Goal: Use online tool/utility

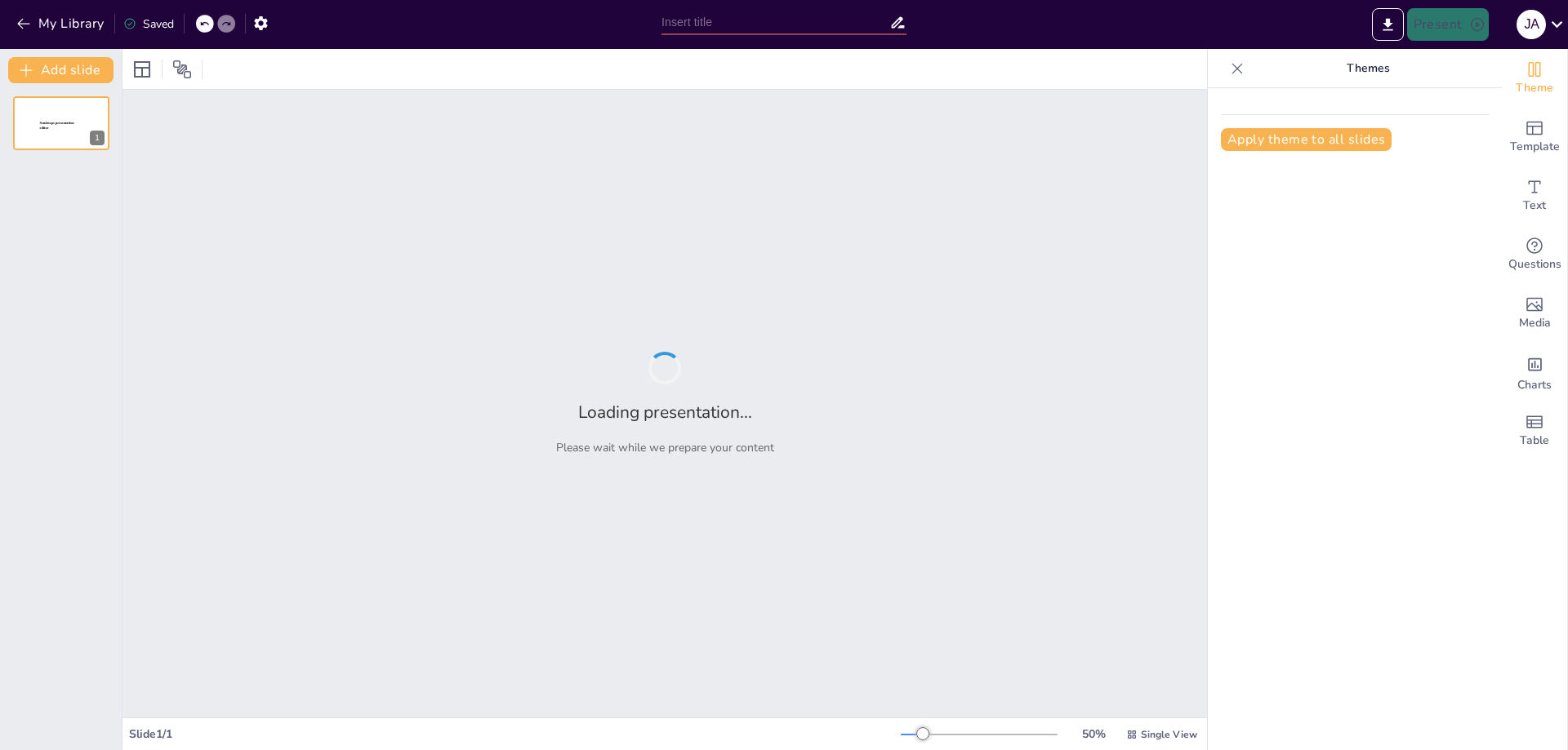
type input "Análisis del Proceso Administrativo en la Gestión de [PERSON_NAME]"
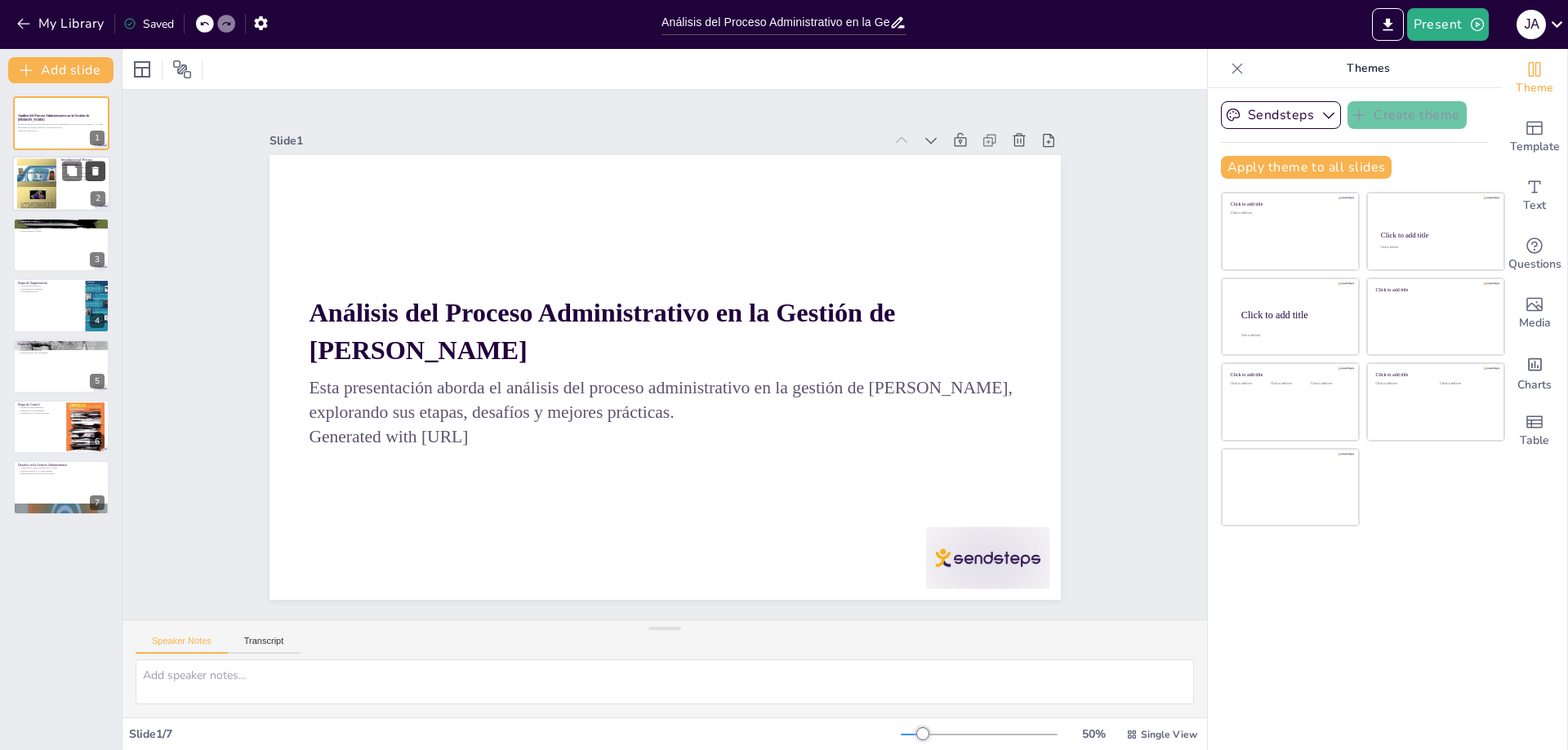
click at [92, 178] on button at bounding box center [95, 171] width 20 height 20
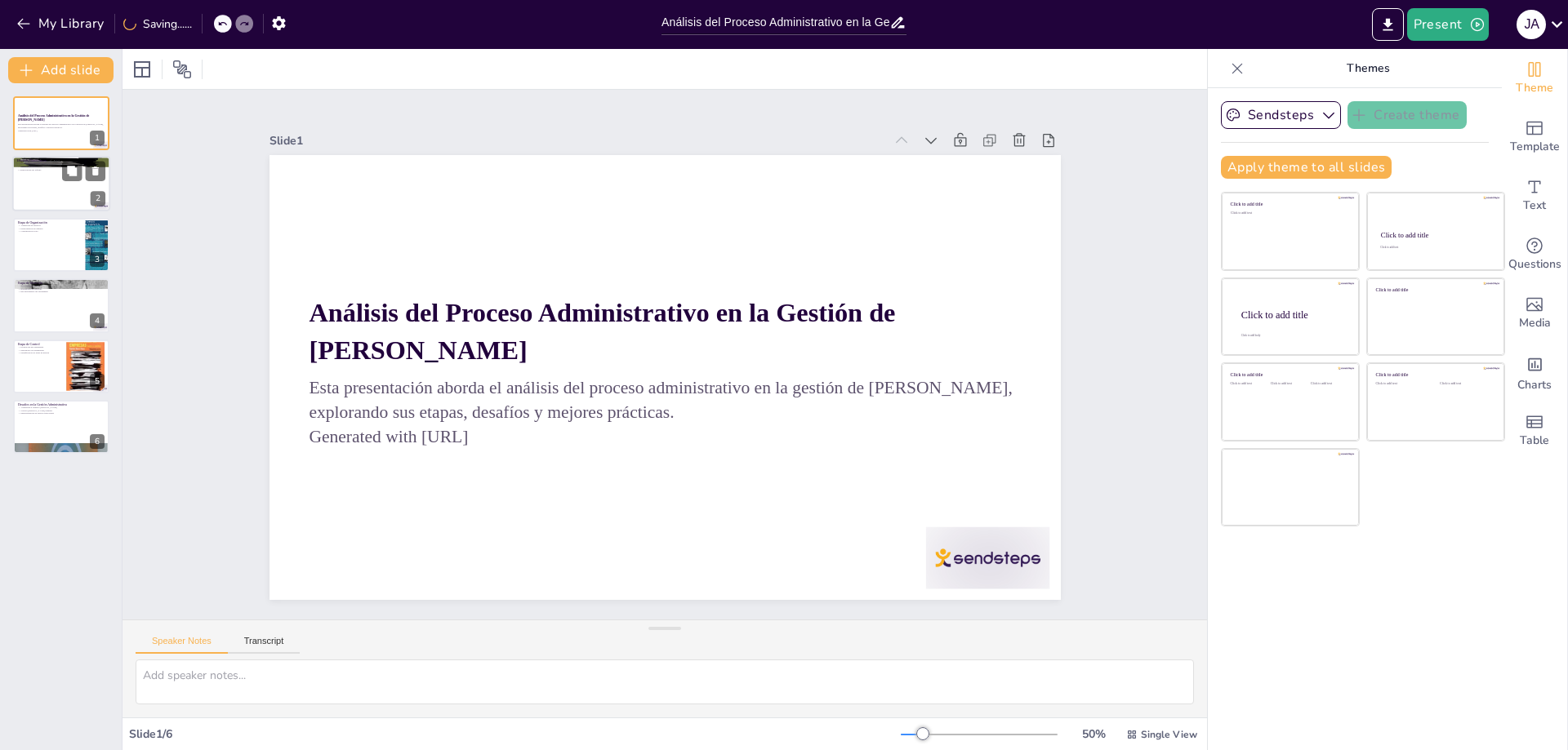
click at [72, 197] on div at bounding box center [61, 184] width 98 height 55
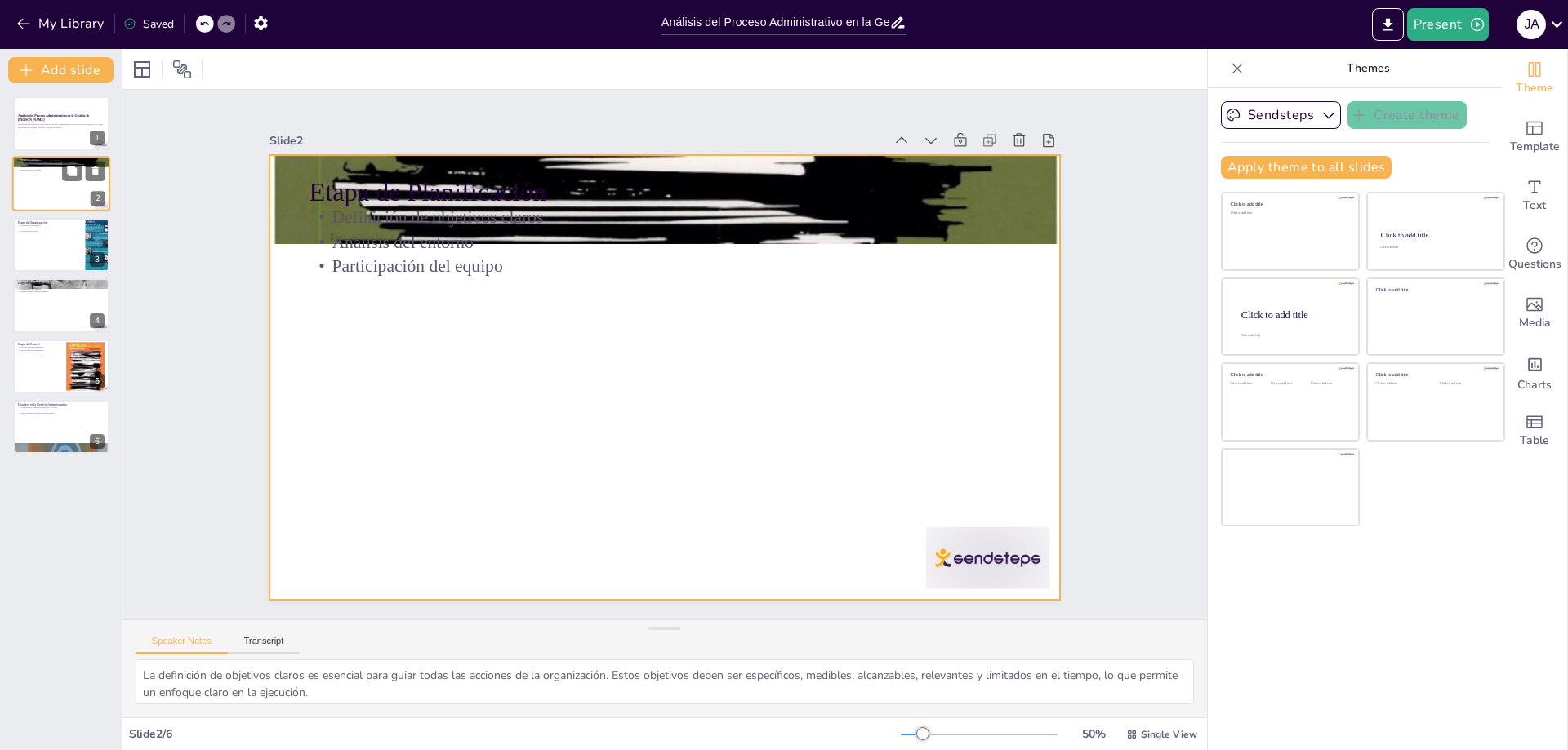
click at [69, 196] on div at bounding box center [61, 184] width 98 height 55
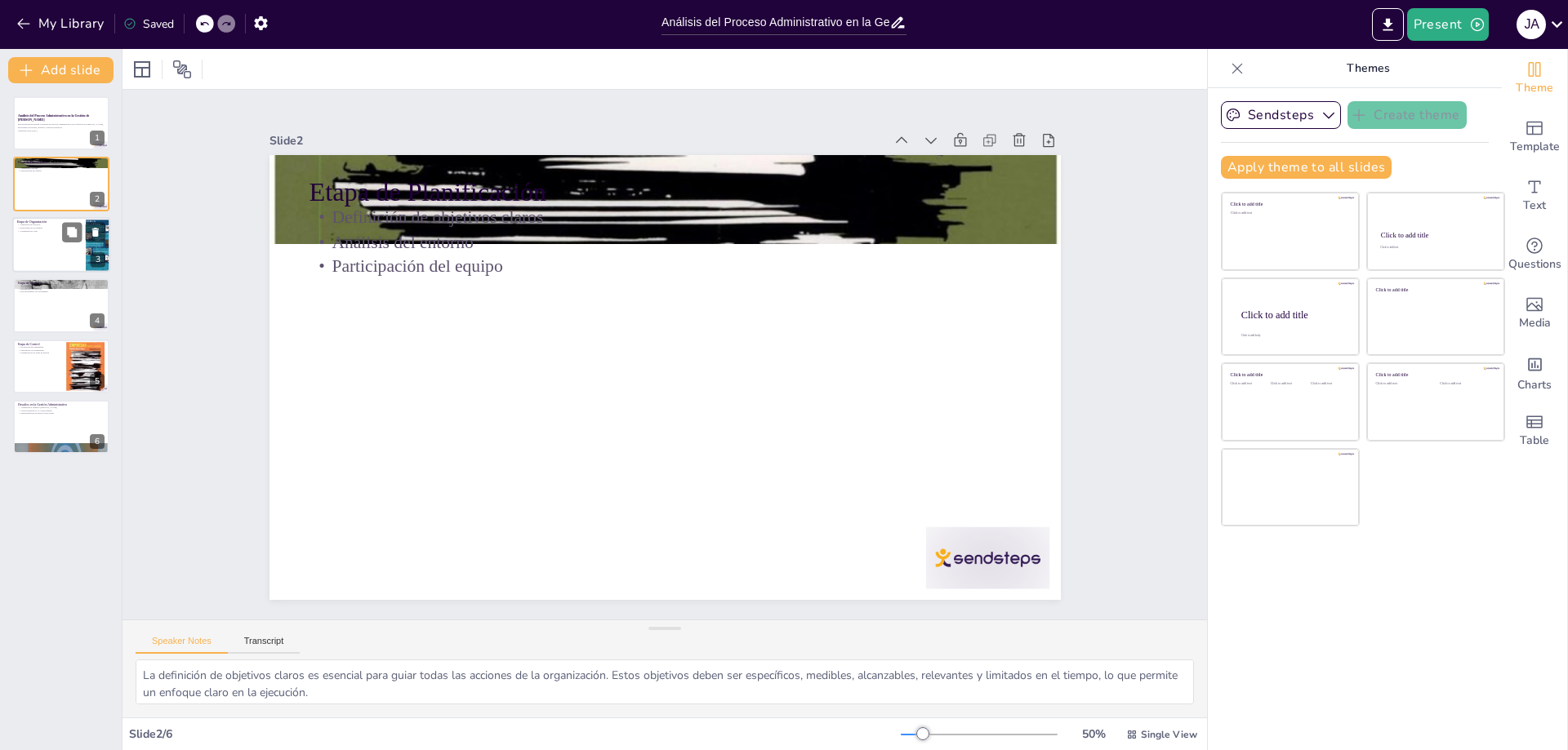
click at [51, 250] on div at bounding box center [61, 245] width 98 height 55
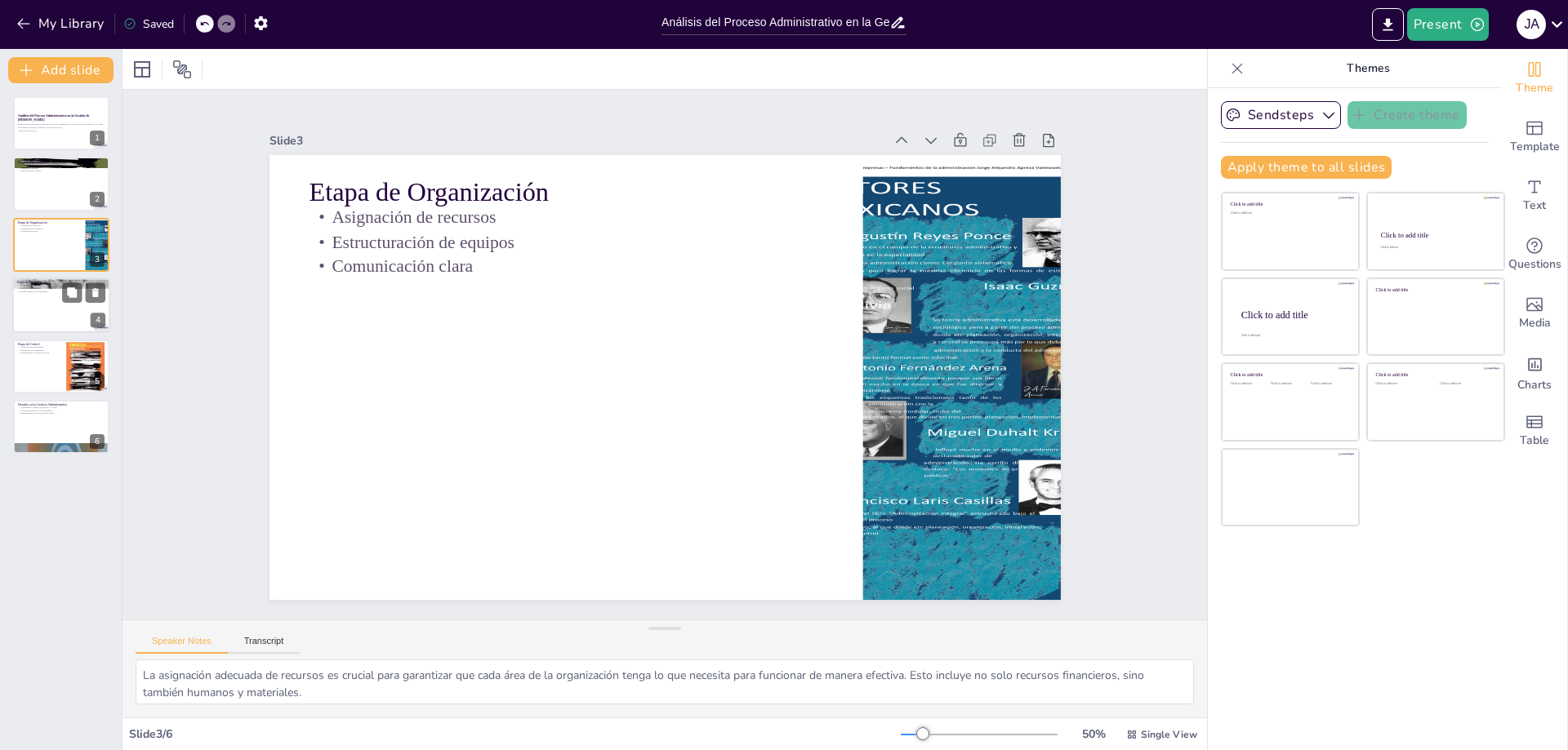
click at [36, 304] on div at bounding box center [61, 305] width 98 height 55
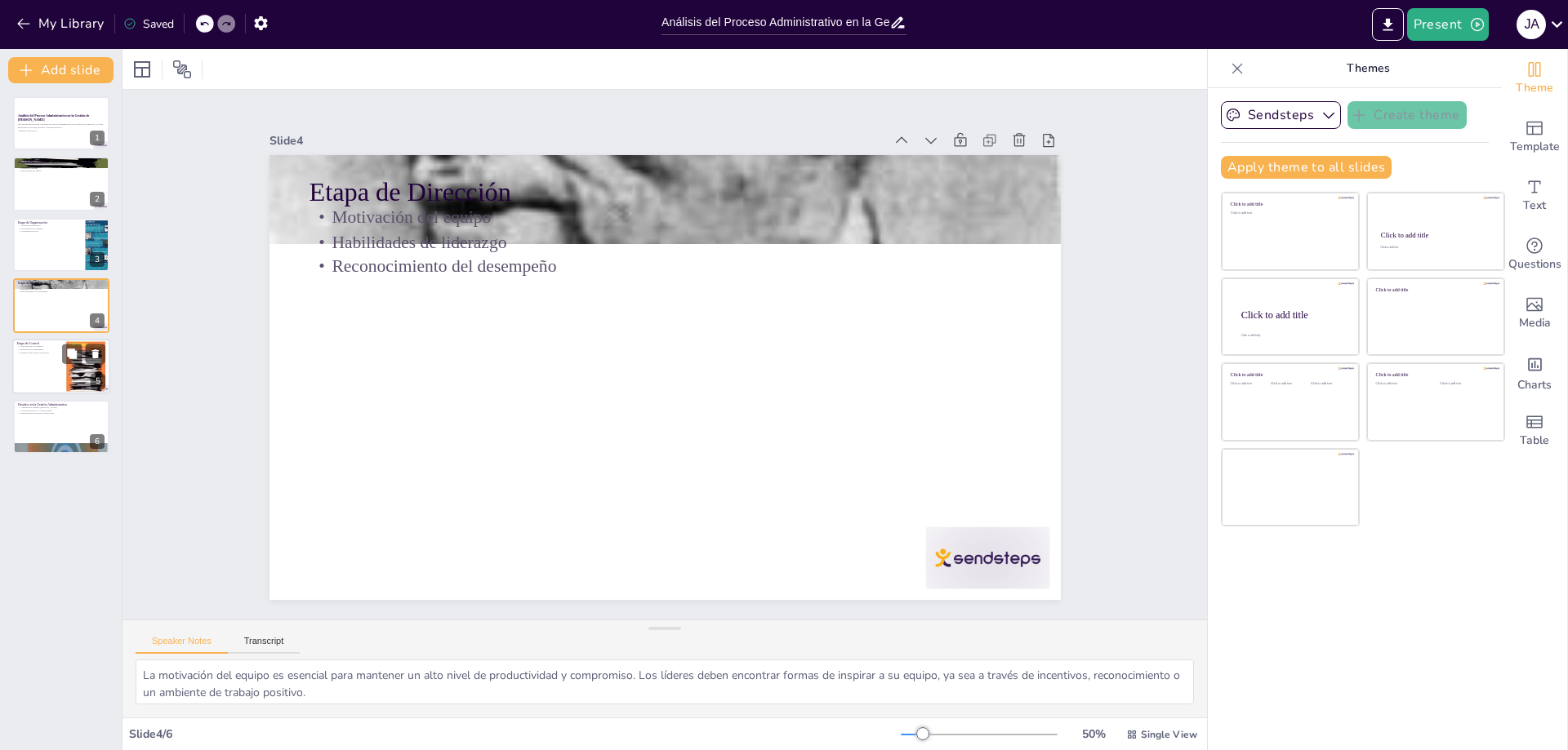
click at [32, 357] on div at bounding box center [61, 366] width 98 height 55
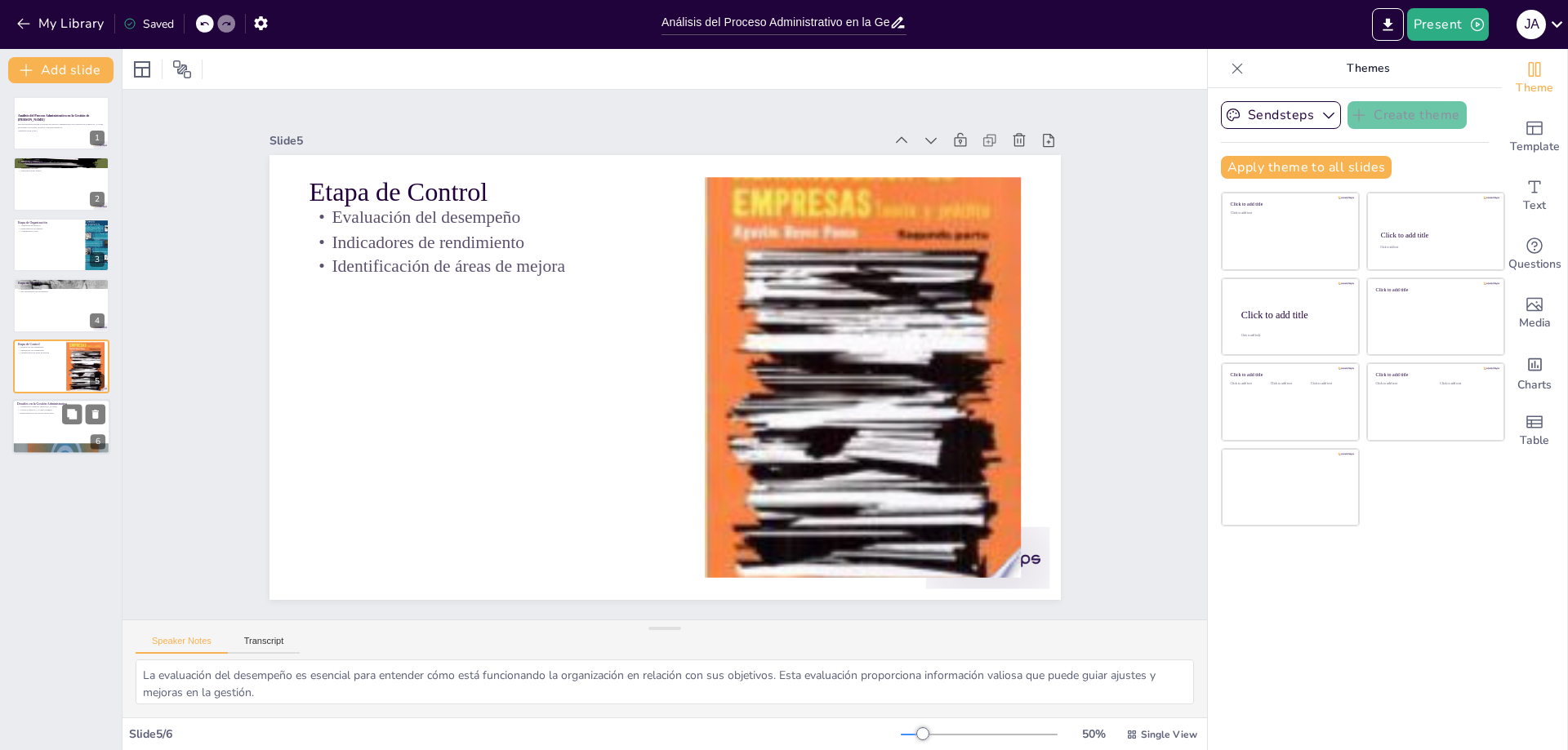
click at [38, 425] on div at bounding box center [61, 427] width 98 height 55
type textarea "La adaptación a los cambios [PERSON_NAME] es crucial para la supervivencia y el…"
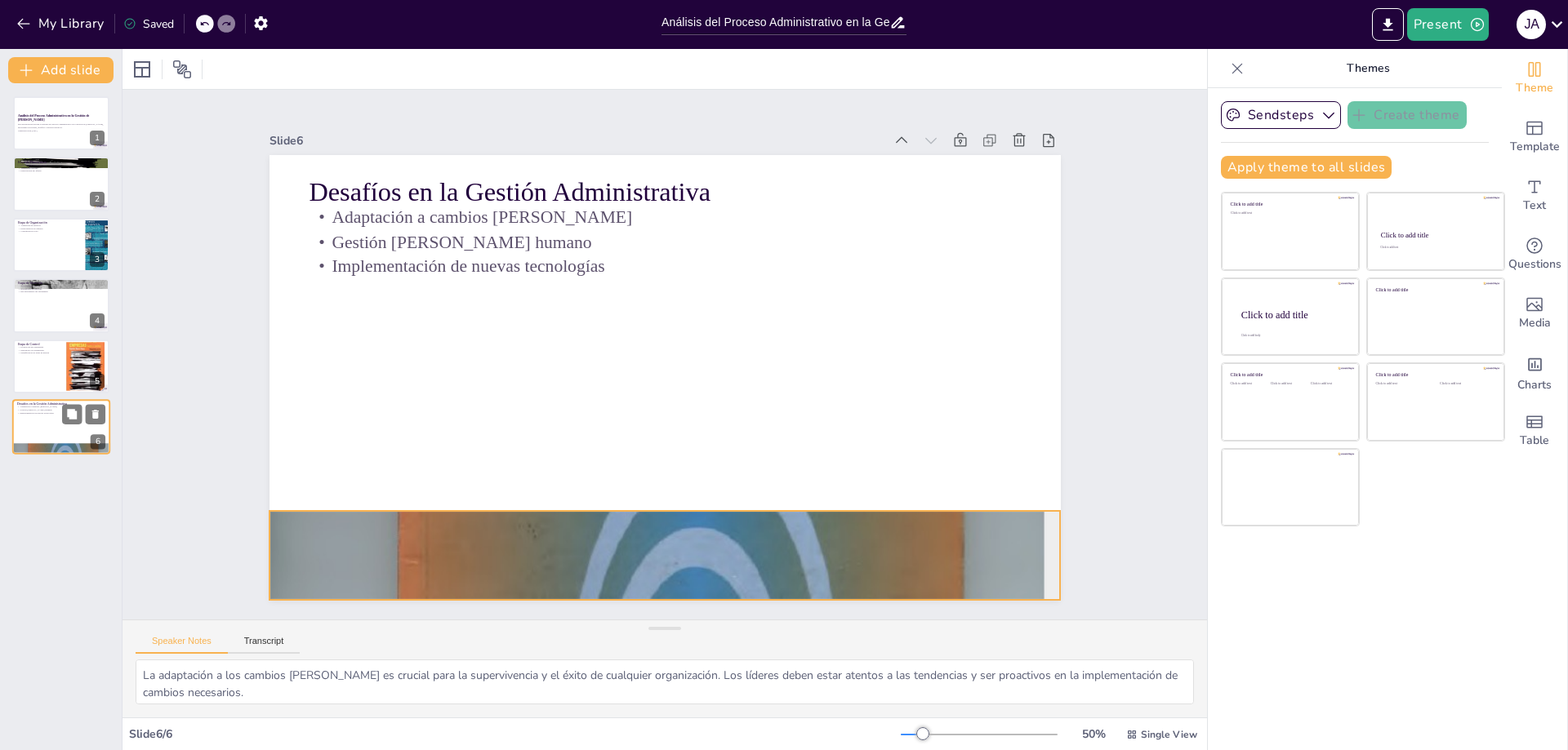
click at [69, 445] on div at bounding box center [61, 448] width 98 height 130
